Goal: Task Accomplishment & Management: Use online tool/utility

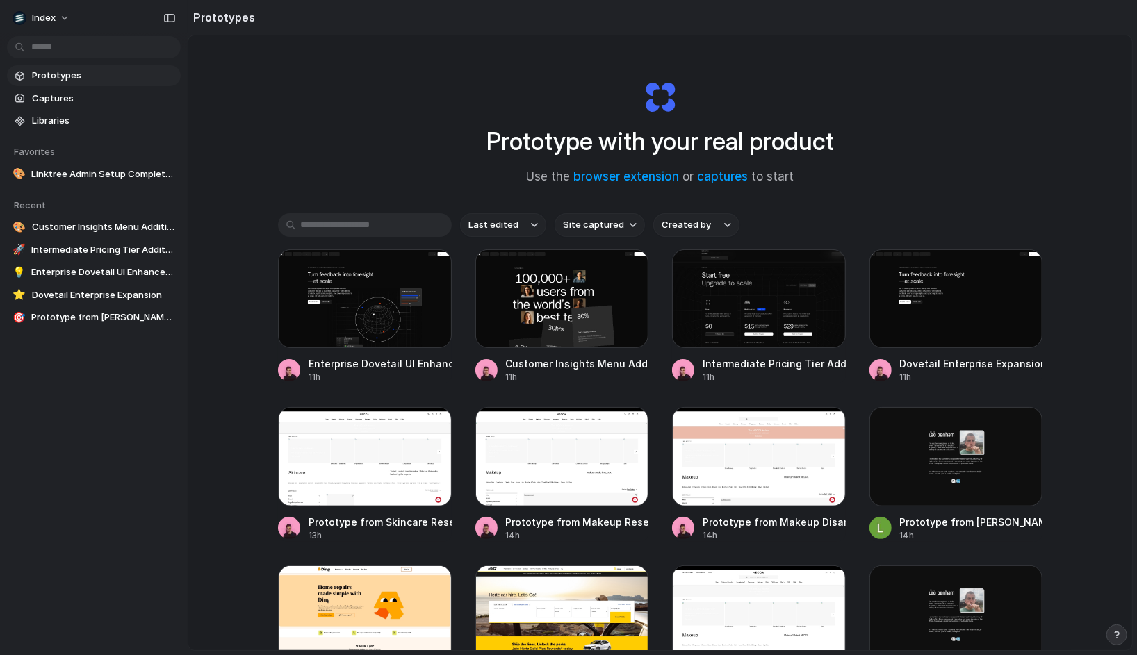
click at [408, 61] on div "Prototype with your real product Use the browser extension or captures to start" at bounding box center [660, 127] width 556 height 150
click at [53, 16] on span "Index" at bounding box center [44, 18] width 24 height 14
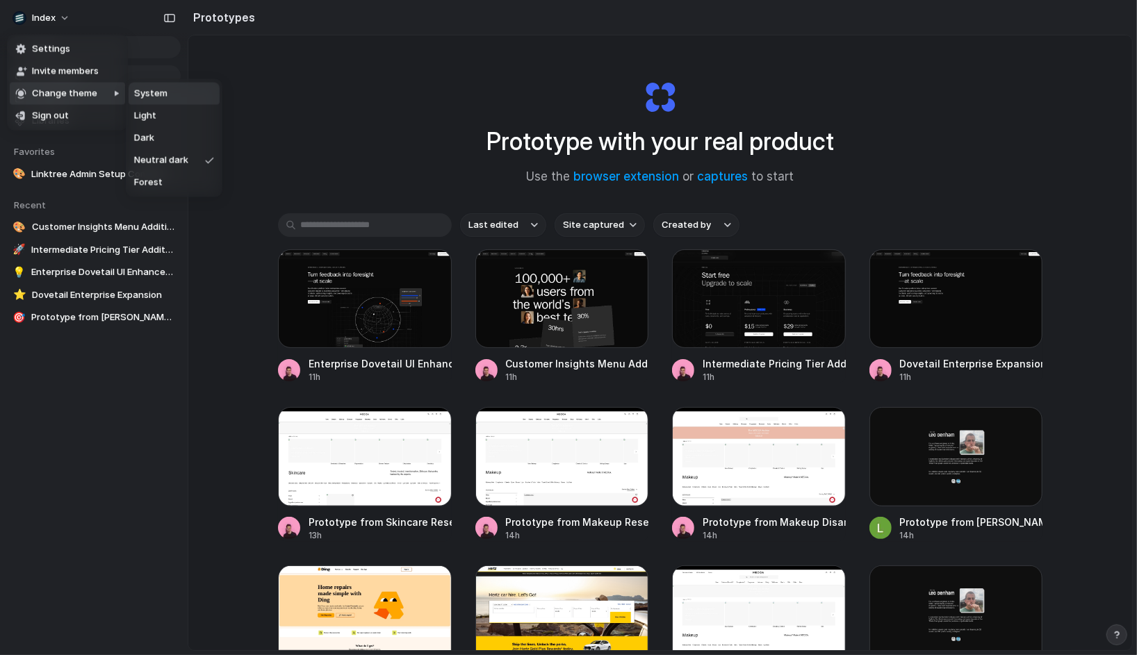
click at [53, 110] on span "Sign out" at bounding box center [50, 116] width 37 height 14
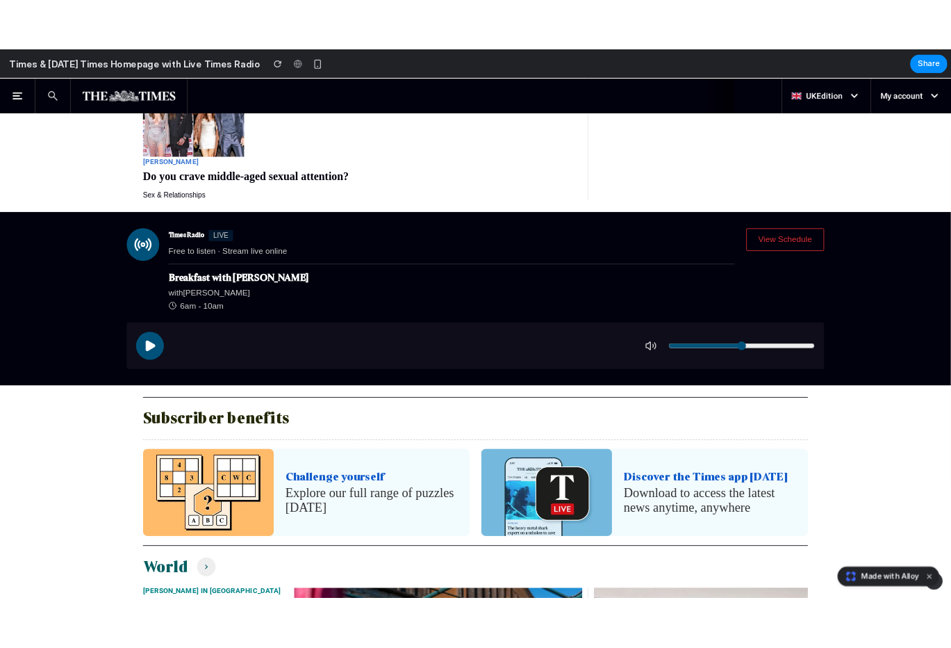
scroll to position [2175, 0]
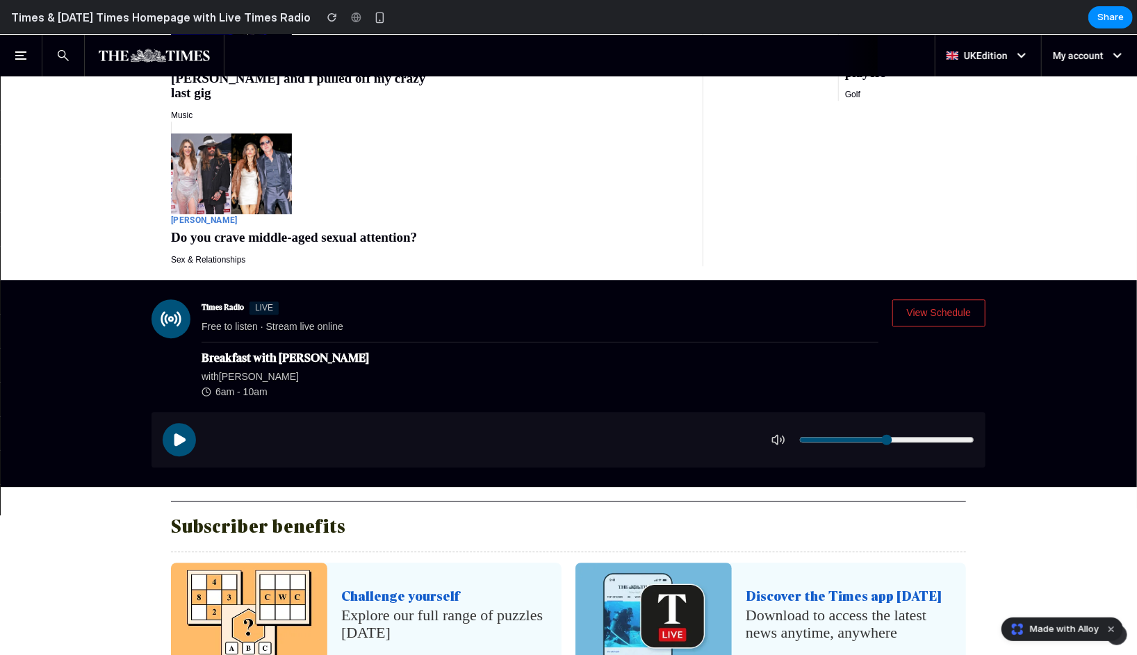
drag, startPoint x: 919, startPoint y: 425, endPoint x: 903, endPoint y: 430, distance: 16.0
click at [903, 434] on input "Volume" at bounding box center [886, 439] width 175 height 11
drag, startPoint x: 903, startPoint y: 430, endPoint x: 912, endPoint y: 436, distance: 10.0
type input "****"
click at [911, 436] on input "Volume" at bounding box center [886, 439] width 175 height 11
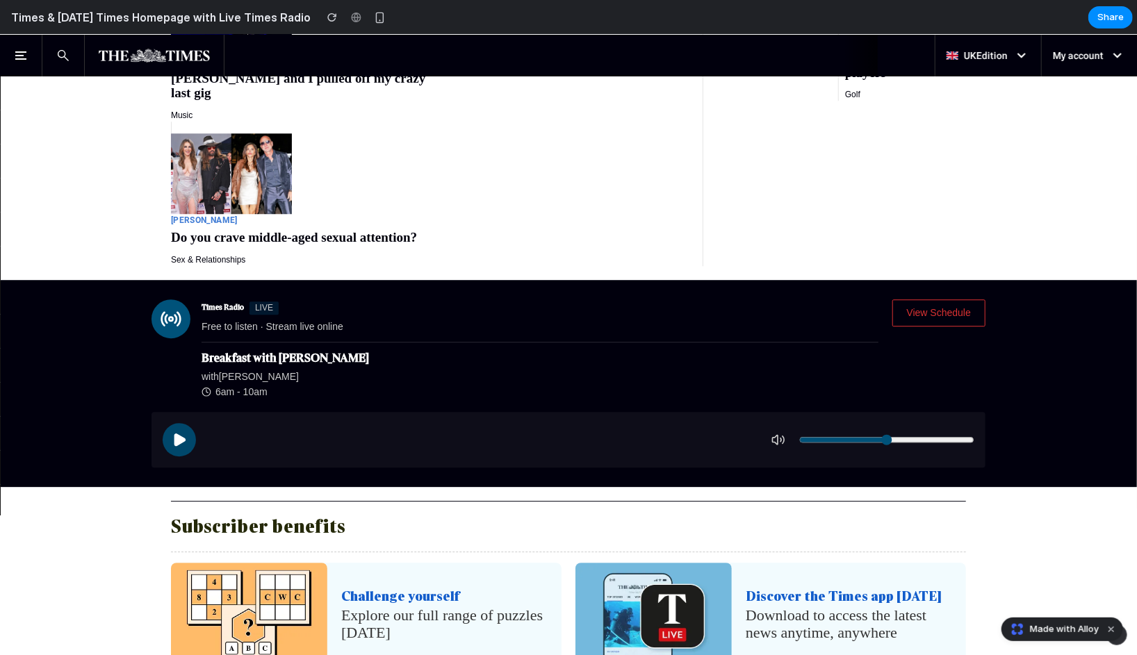
click at [176, 434] on icon "Play" at bounding box center [180, 440] width 10 height 12
click at [178, 434] on rect "Pause" at bounding box center [176, 440] width 3 height 12
click at [181, 434] on icon "Play" at bounding box center [180, 440] width 10 height 12
click at [181, 434] on rect "Pause" at bounding box center [182, 440] width 3 height 12
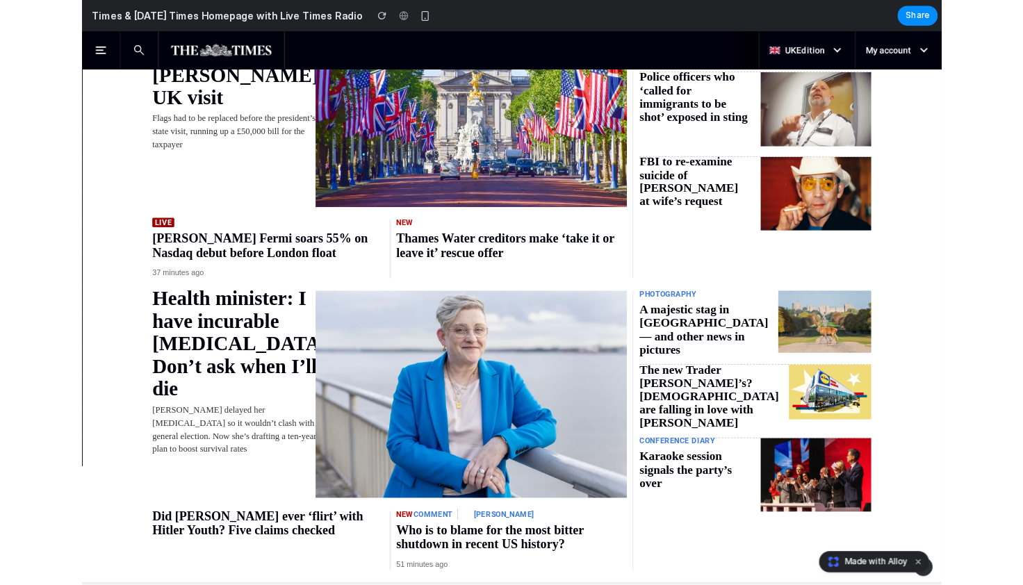
scroll to position [924, 0]
